Goal: Information Seeking & Learning: Compare options

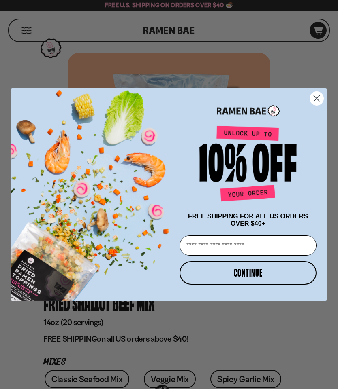
click at [318, 96] on circle "Close dialog" at bounding box center [316, 98] width 13 height 13
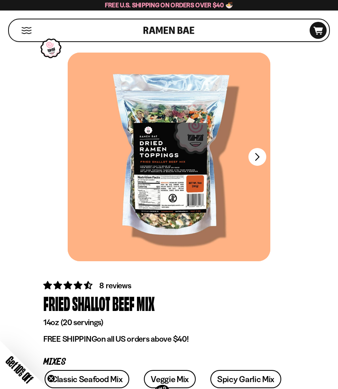
click at [262, 157] on button "FADCB6FD-DFAB-4417-9F21-029242090B77" at bounding box center [257, 157] width 18 height 18
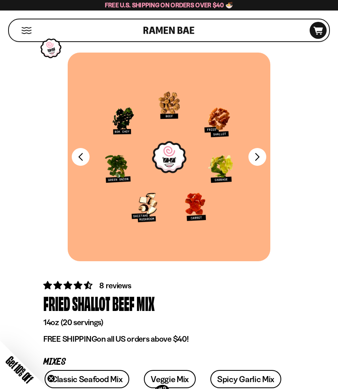
click at [255, 159] on button "FADCB6FD-DFAB-4417-9F21-029242090B77" at bounding box center [257, 157] width 18 height 18
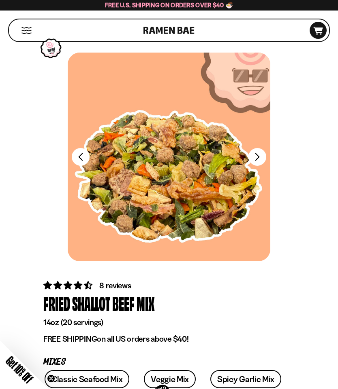
click at [260, 155] on button "FADCB6FD-DFAB-4417-9F21-029242090B77" at bounding box center [257, 157] width 18 height 18
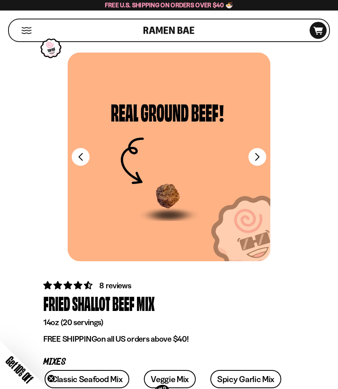
click at [256, 160] on button "FADCB6FD-DFAB-4417-9F21-029242090B77" at bounding box center [257, 157] width 18 height 18
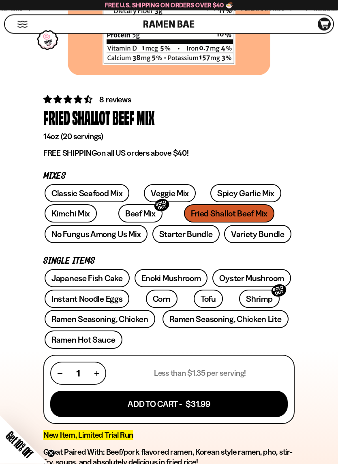
scroll to position [186, 0]
click at [301, 364] on div "8 reviews Fried Shallot Beef Mix 14oz (20 servings) FREE SHIPPING on all US ord…" at bounding box center [169, 468] width 330 height 749
click at [101, 305] on link "Instant Noodle Eggs" at bounding box center [87, 299] width 85 height 18
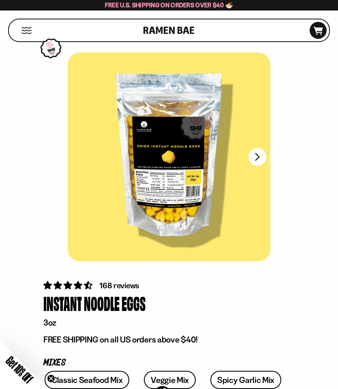
click at [255, 160] on button "FADCB6FD-DFAB-4417-9F21-029242090B77" at bounding box center [257, 157] width 18 height 18
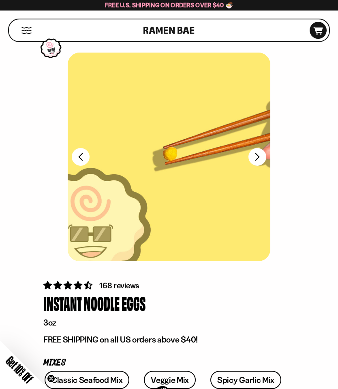
click at [265, 158] on button "FADCB6FD-DFAB-4417-9F21-029242090B77" at bounding box center [257, 157] width 18 height 18
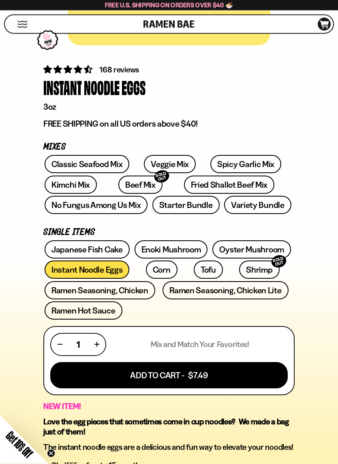
scroll to position [216, 0]
click at [199, 202] on link "Starter Bundle" at bounding box center [185, 205] width 67 height 18
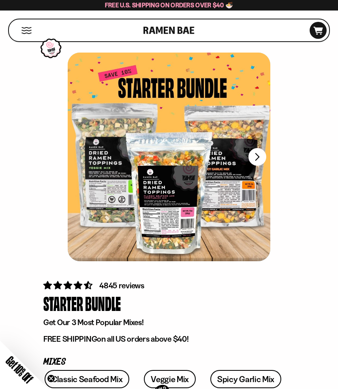
click at [250, 159] on button "FADCB6FD-DFAB-4417-9F21-029242090B77" at bounding box center [257, 157] width 18 height 18
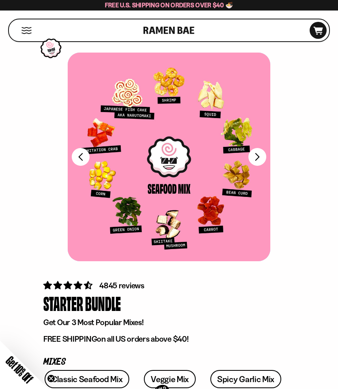
click at [264, 156] on button "FADCB6FD-DFAB-4417-9F21-029242090B77" at bounding box center [257, 157] width 18 height 18
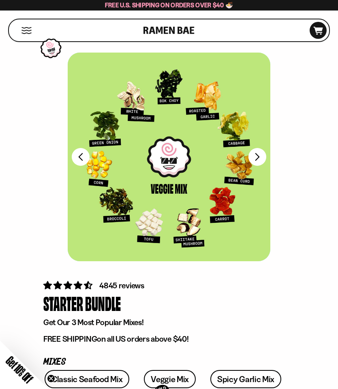
click at [254, 160] on button "FADCB6FD-DFAB-4417-9F21-029242090B77" at bounding box center [257, 157] width 18 height 18
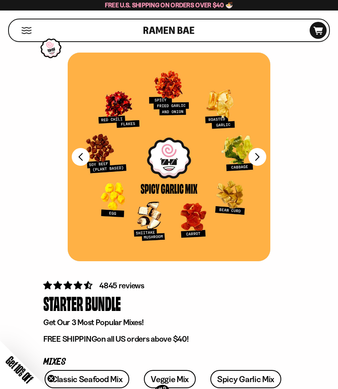
click at [262, 157] on button "FADCB6FD-DFAB-4417-9F21-029242090B77" at bounding box center [257, 157] width 18 height 18
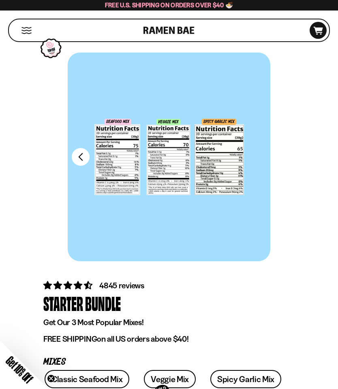
click at [83, 164] on button "FADCB6FD-DFAB-4417-9F21-029242090B77" at bounding box center [81, 157] width 18 height 18
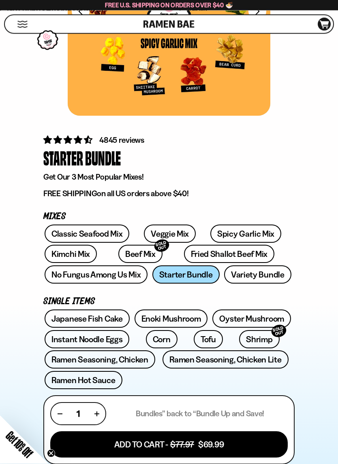
scroll to position [156, 0]
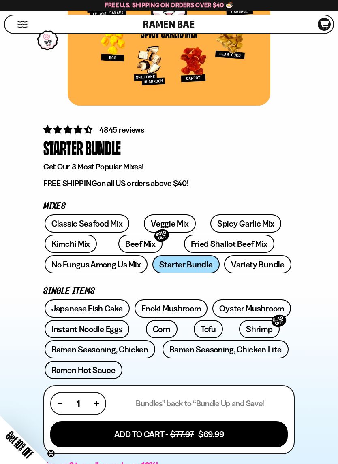
click at [60, 227] on link "Classic Seafood Mix" at bounding box center [87, 224] width 85 height 18
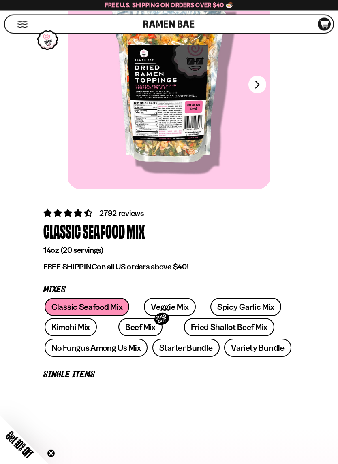
scroll to position [80, 0]
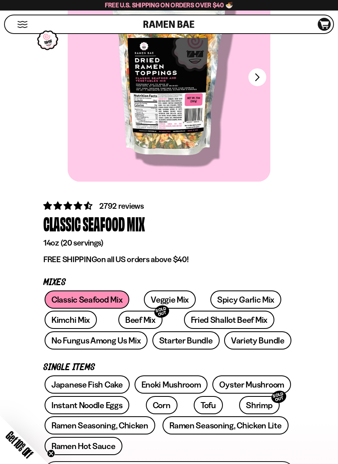
click at [218, 323] on link "Fried Shallot Beef Mix" at bounding box center [229, 320] width 90 height 18
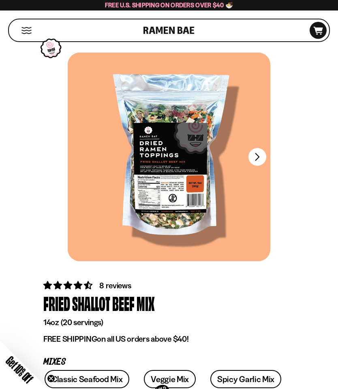
click at [263, 159] on button "FADCB6FD-DFAB-4417-9F21-029242090B77" at bounding box center [257, 157] width 18 height 18
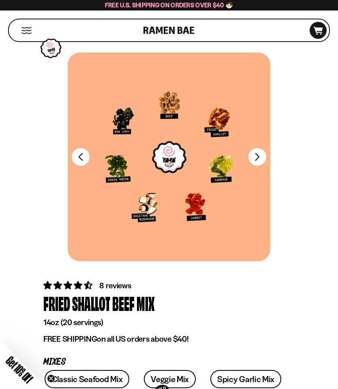
click at [262, 160] on button "FADCB6FD-DFAB-4417-9F21-029242090B77" at bounding box center [257, 157] width 18 height 18
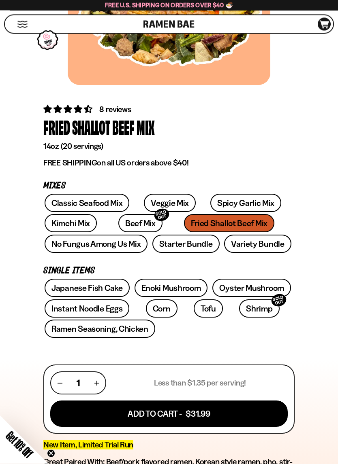
scroll to position [179, 0]
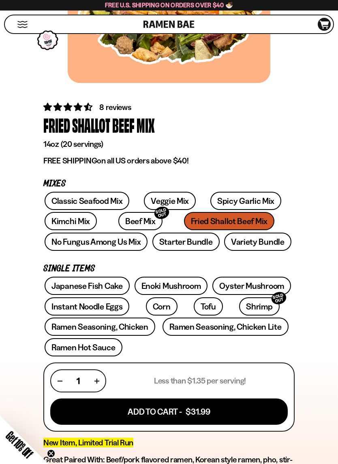
click at [120, 245] on link "No Fungus Among Us Mix" at bounding box center [96, 242] width 103 height 18
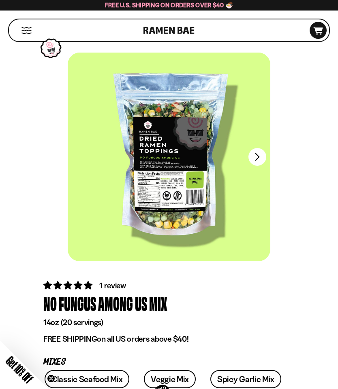
click at [255, 161] on button "FADCB6FD-DFAB-4417-9F21-029242090B77" at bounding box center [257, 157] width 18 height 18
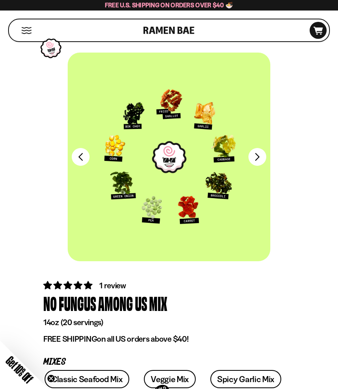
click at [255, 166] on button "FADCB6FD-DFAB-4417-9F21-029242090B77" at bounding box center [257, 157] width 18 height 18
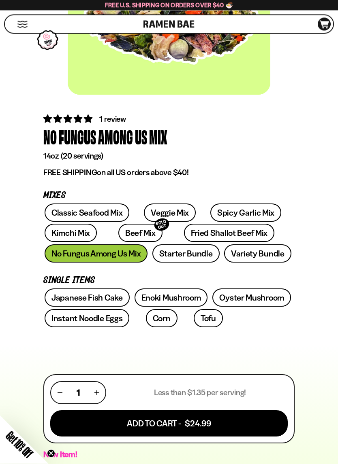
scroll to position [167, 0]
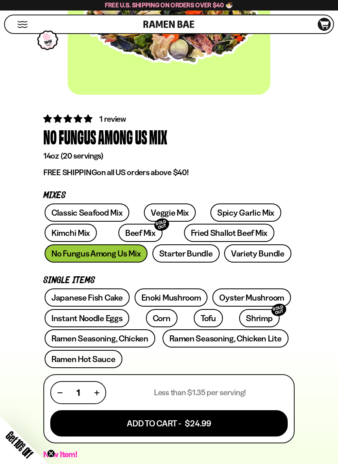
click at [168, 212] on link "Veggie Mix" at bounding box center [170, 213] width 52 height 18
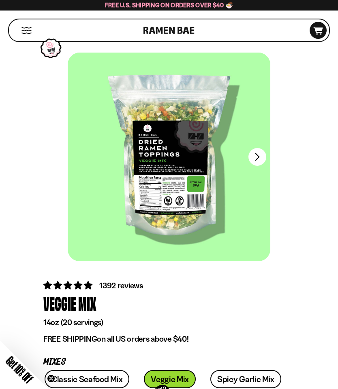
click at [255, 158] on button "FADCB6FD-DFAB-4417-9F21-029242090B77" at bounding box center [257, 157] width 18 height 18
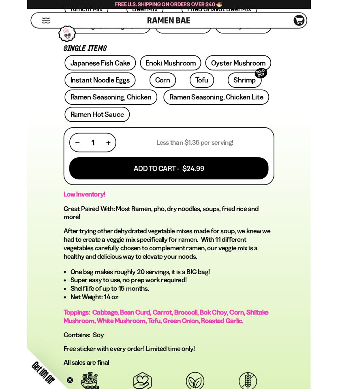
scroll to position [362, 0]
